Goal: Task Accomplishment & Management: Manage account settings

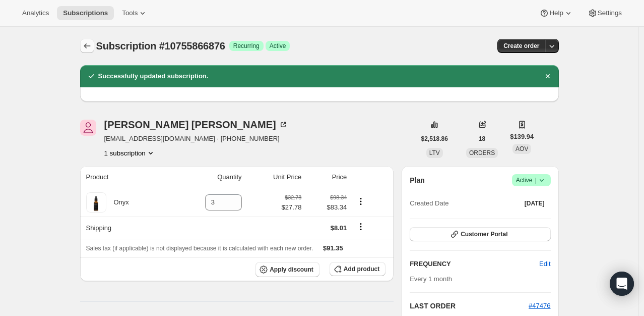
click at [94, 46] on button "Subscriptions" at bounding box center [87, 46] width 14 height 14
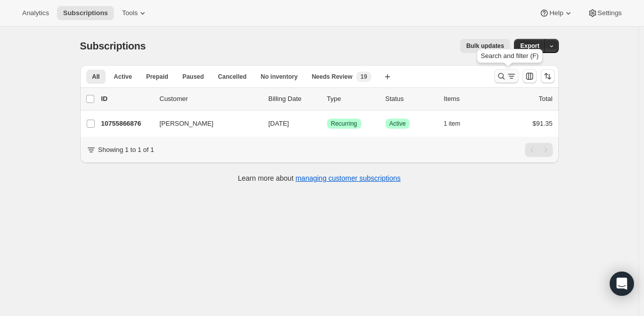
click at [507, 76] on icon "Search and filter results" at bounding box center [501, 76] width 10 height 10
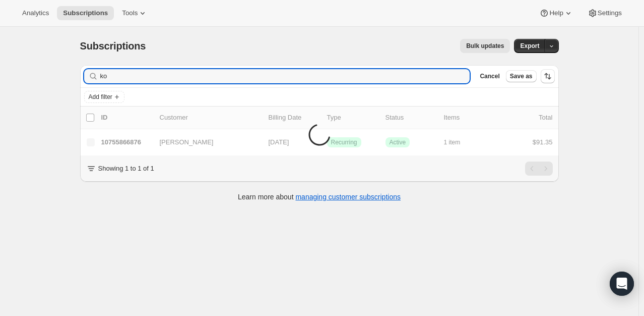
type input "k"
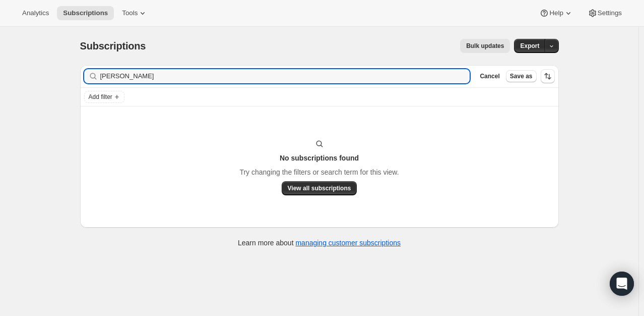
type input "[PERSON_NAME]"
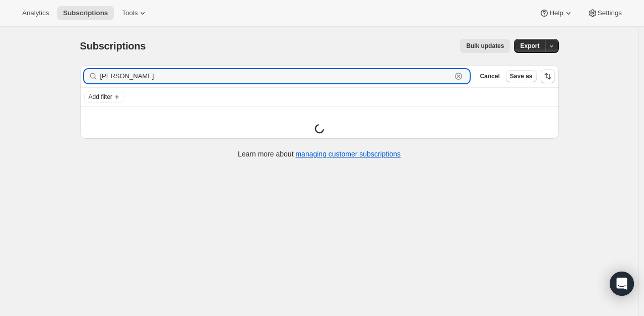
click at [454, 71] on button "Clear" at bounding box center [459, 76] width 10 height 10
type input "u"
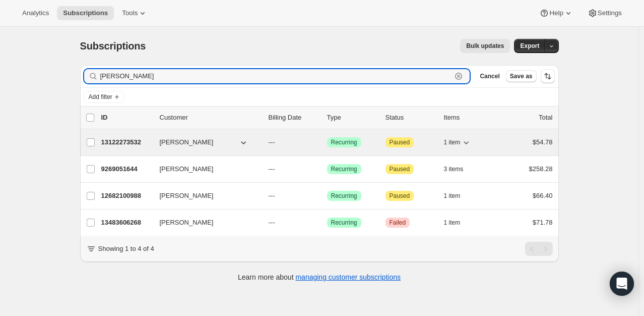
type input "[PERSON_NAME]"
click at [121, 140] on p "13122273532" at bounding box center [126, 142] width 50 height 10
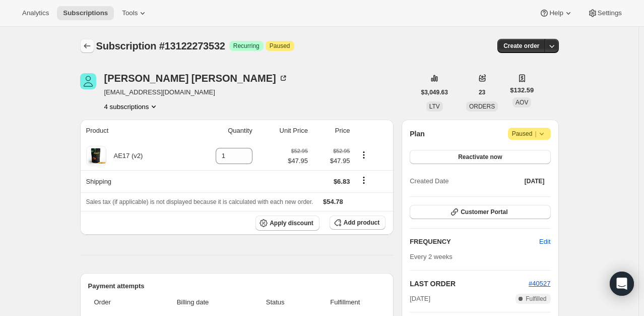
click at [86, 41] on icon "Subscriptions" at bounding box center [87, 46] width 10 height 10
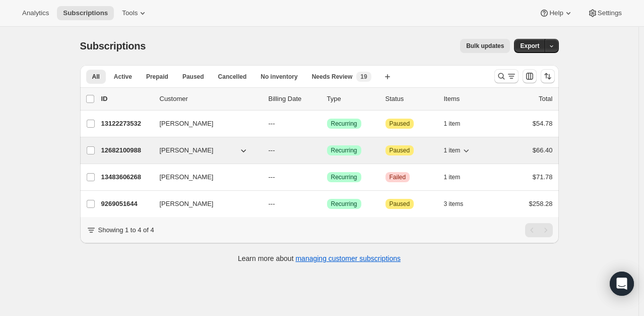
click at [137, 154] on p "12682100988" at bounding box center [126, 150] width 50 height 10
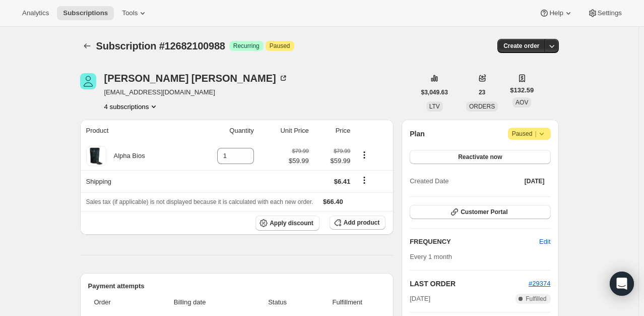
click at [536, 136] on span "|" at bounding box center [536, 134] width 2 height 8
click at [460, 159] on button "Reactivate now" at bounding box center [480, 157] width 141 height 14
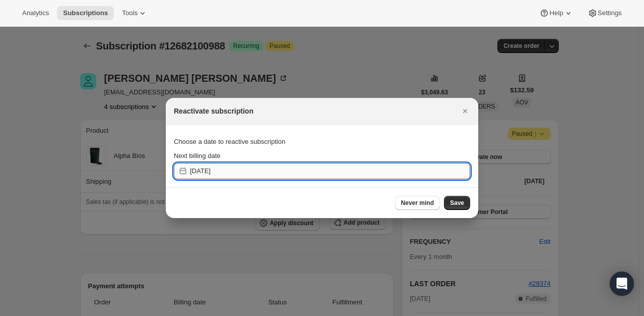
click at [230, 166] on input "[DATE]" at bounding box center [330, 171] width 280 height 16
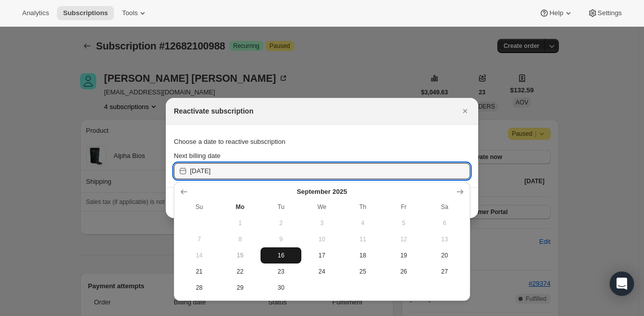
click at [291, 258] on span "16" at bounding box center [281, 255] width 33 height 8
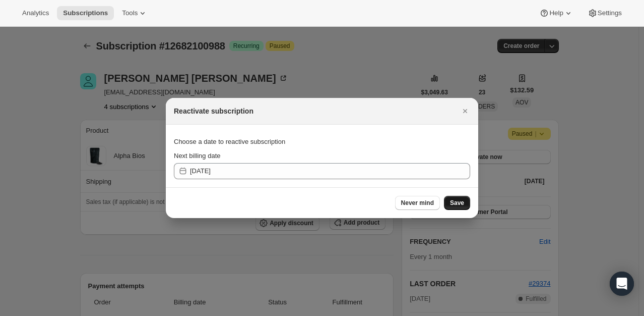
click at [468, 203] on button "Save" at bounding box center [457, 203] width 26 height 14
